Goal: Task Accomplishment & Management: Use online tool/utility

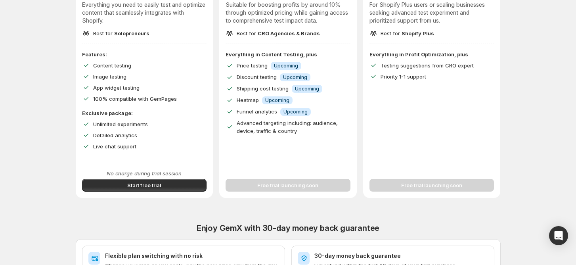
scroll to position [211, 0]
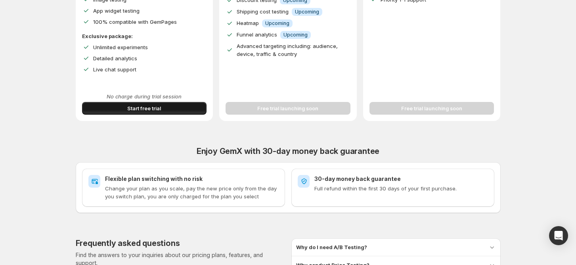
click at [153, 108] on span "Start free trial" at bounding box center [144, 108] width 34 height 8
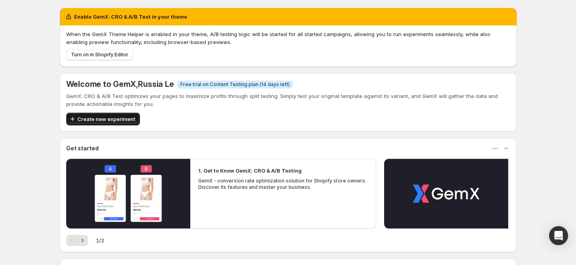
click at [126, 124] on button "Create new experiment" at bounding box center [103, 119] width 74 height 13
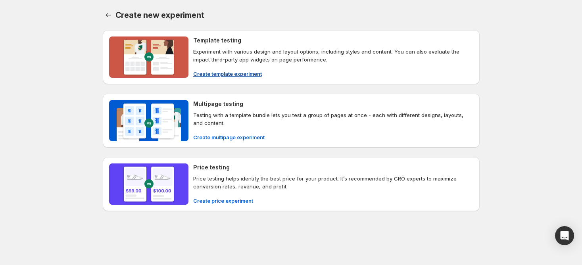
click at [208, 71] on span "Create template experiment" at bounding box center [227, 74] width 69 height 8
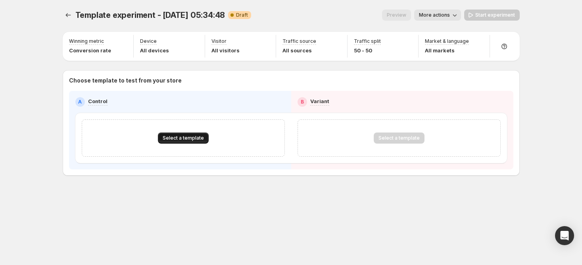
click at [189, 133] on button "Select a template" at bounding box center [183, 138] width 51 height 11
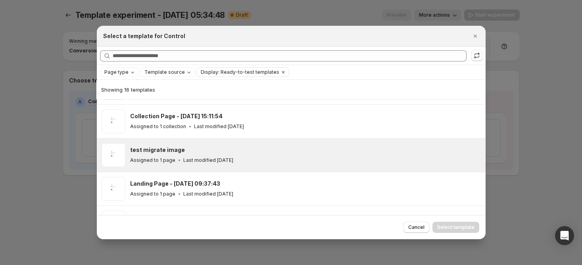
scroll to position [159, 0]
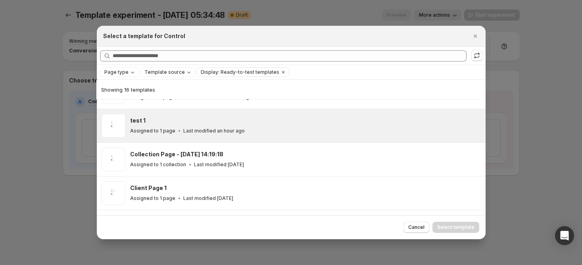
click at [171, 117] on div "test 1" at bounding box center [304, 121] width 348 height 8
drag, startPoint x: 372, startPoint y: 40, endPoint x: 279, endPoint y: 39, distance: 92.4
click at [279, 39] on div "Select a template for Control" at bounding box center [284, 36] width 362 height 8
click at [454, 229] on span "Select template" at bounding box center [455, 227] width 37 height 6
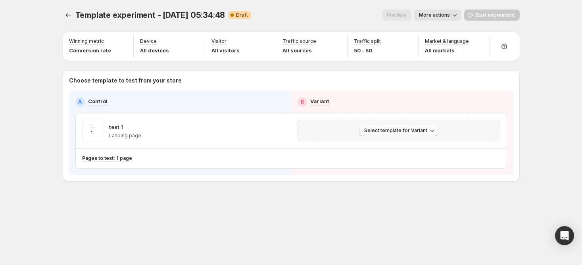
click at [398, 127] on span "Select template for Variant" at bounding box center [395, 130] width 63 height 6
click at [397, 159] on span "Create Variant based on Control" at bounding box center [399, 160] width 81 height 6
click at [413, 131] on span "Select template for Variant" at bounding box center [395, 130] width 63 height 6
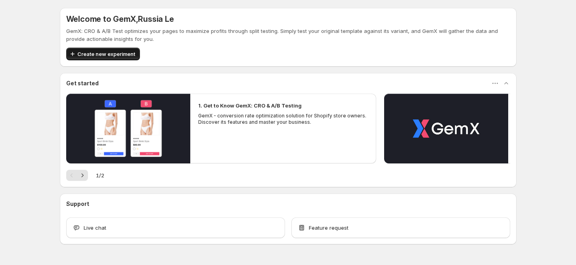
click at [127, 54] on span "Create new experiment" at bounding box center [106, 54] width 58 height 8
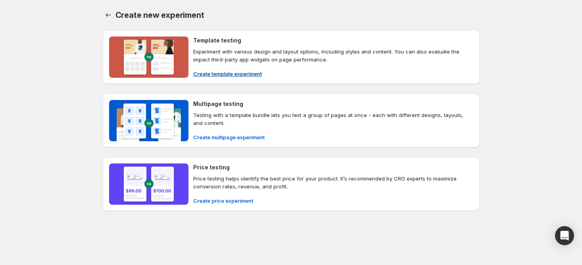
click at [224, 75] on span "Create template experiment" at bounding box center [227, 74] width 69 height 8
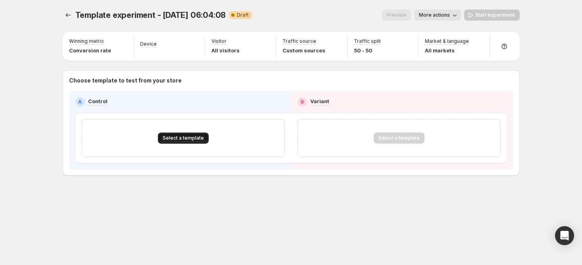
click at [188, 134] on button "Select a template" at bounding box center [183, 138] width 51 height 11
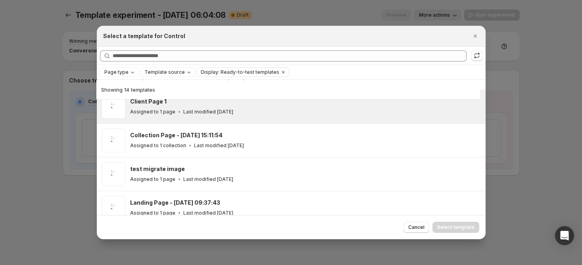
scroll to position [179, 0]
click at [197, 109] on p "Last modified [DATE]" at bounding box center [208, 111] width 50 height 6
click at [460, 224] on button "Select template" at bounding box center [455, 227] width 47 height 11
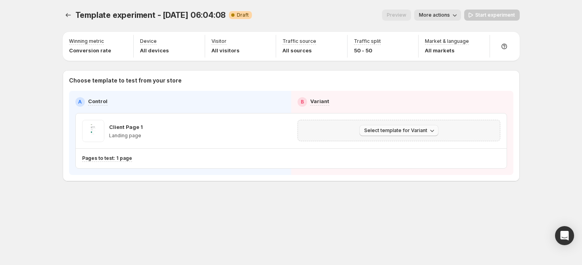
click at [411, 129] on span "Select template for Variant" at bounding box center [395, 130] width 63 height 6
click at [390, 160] on span "Create Variant based on Control" at bounding box center [399, 160] width 81 height 6
click at [419, 129] on span "Select template for Variant" at bounding box center [395, 130] width 63 height 6
click at [391, 162] on span "Create Variant based on Control" at bounding box center [399, 160] width 81 height 6
